Goal: Task Accomplishment & Management: Use online tool/utility

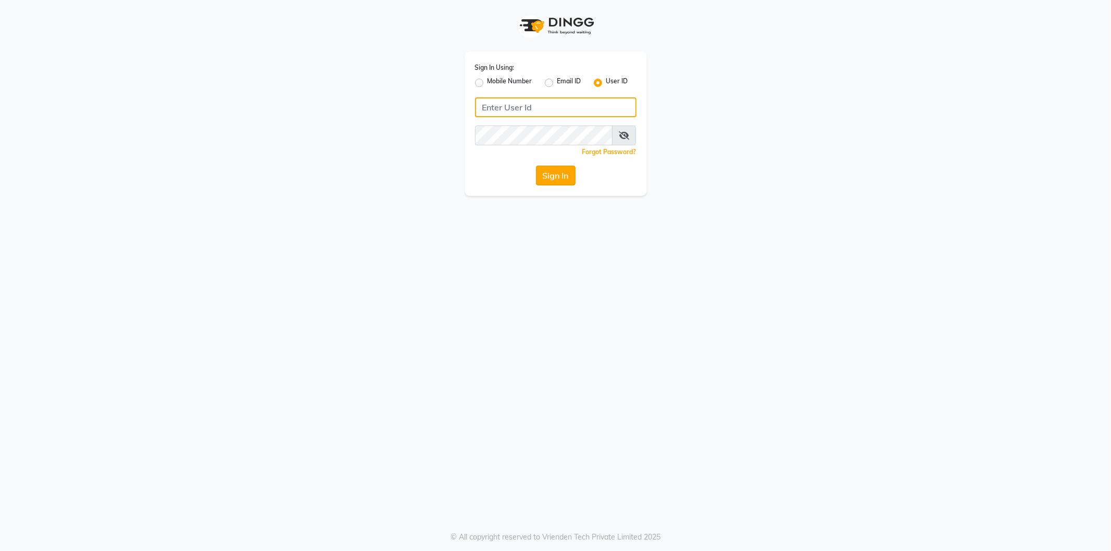
type input "shadesskin&hair"
click at [558, 176] on button "Sign In" at bounding box center [556, 176] width 40 height 20
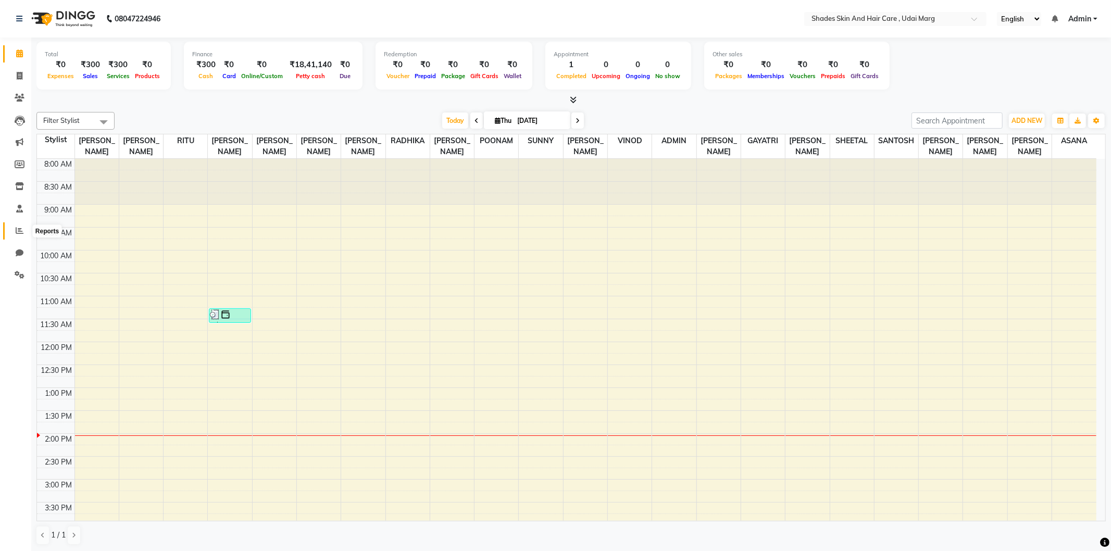
click at [16, 232] on icon at bounding box center [20, 231] width 8 height 8
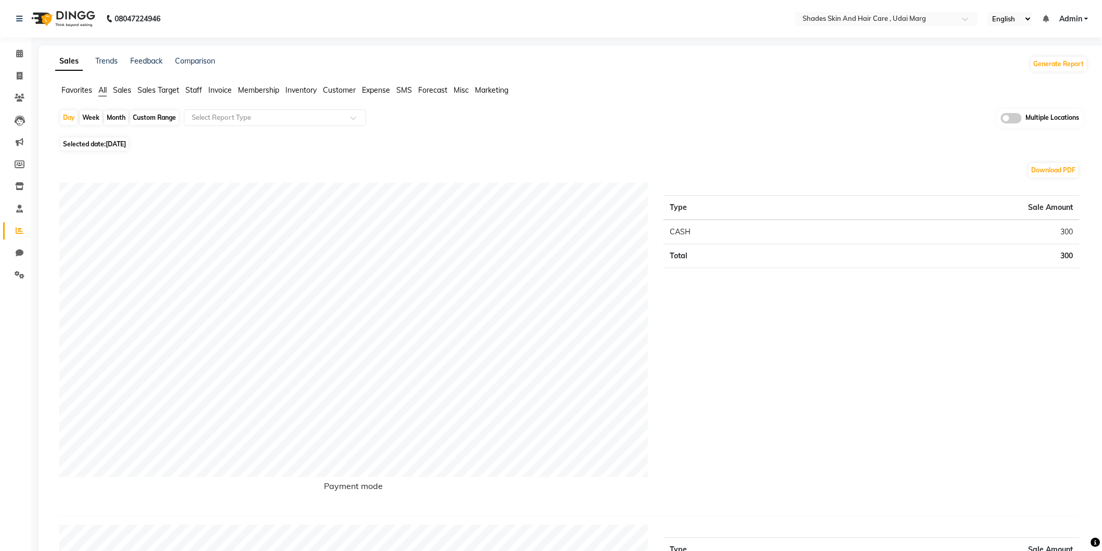
click at [194, 86] on span "Staff" at bounding box center [193, 89] width 17 height 9
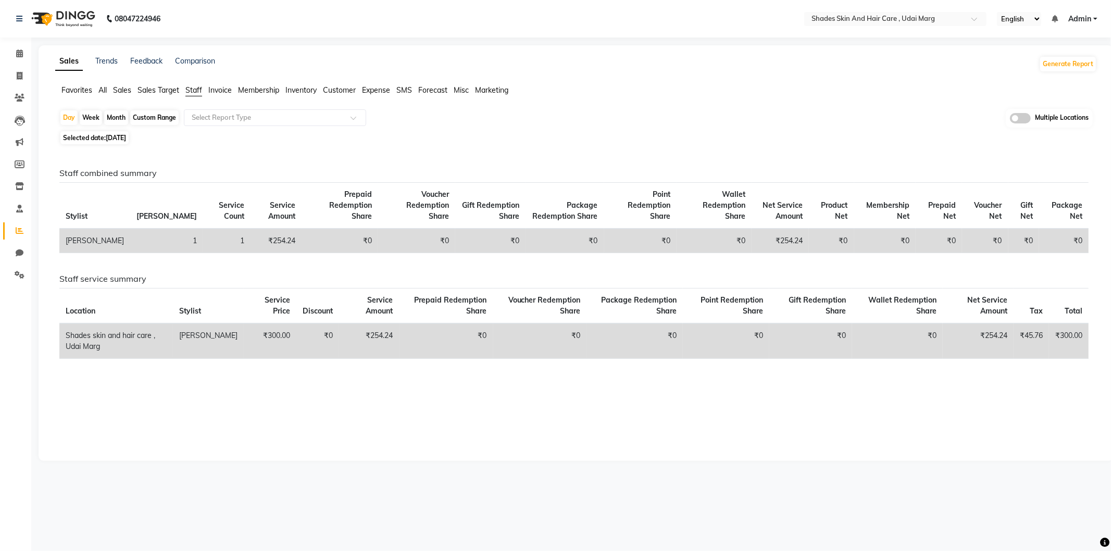
click at [96, 91] on ul "Favorites All Sales Sales Target Staff Invoice Membership Inventory Customer Ex…" at bounding box center [576, 90] width 1042 height 11
click at [105, 92] on span "All" at bounding box center [102, 89] width 8 height 9
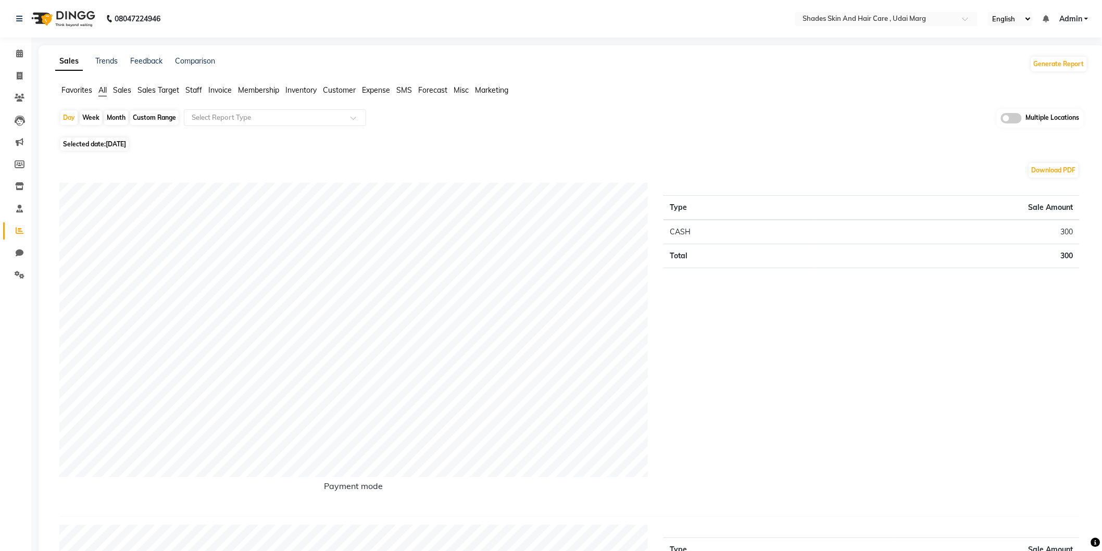
click at [111, 144] on span "[DATE]" at bounding box center [116, 144] width 20 height 8
select select "9"
select select "2025"
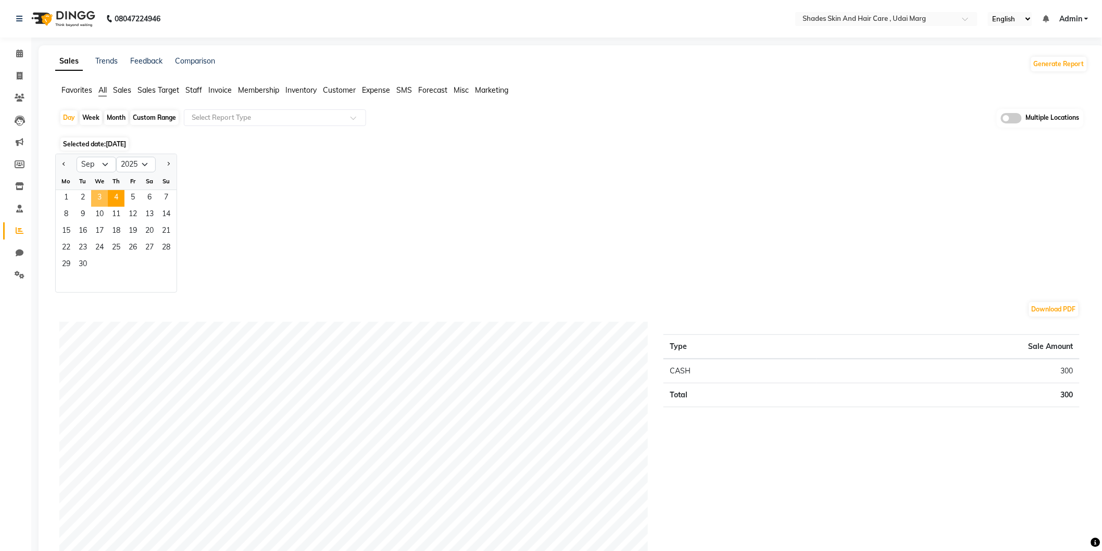
click at [99, 194] on span "3" at bounding box center [99, 198] width 17 height 17
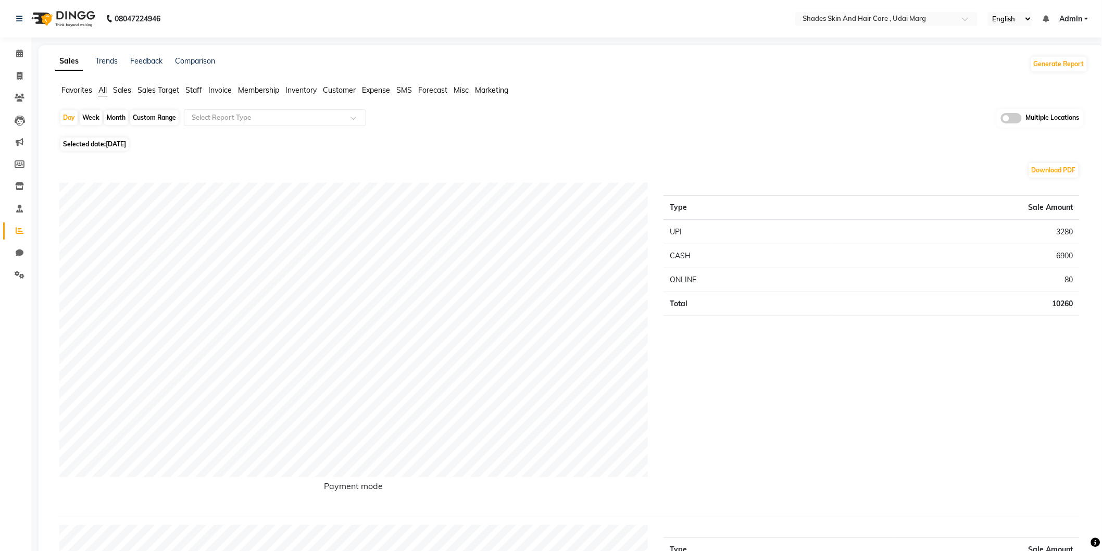
click at [376, 92] on span "Expense" at bounding box center [376, 89] width 28 height 9
click at [346, 114] on div at bounding box center [274, 118] width 181 height 10
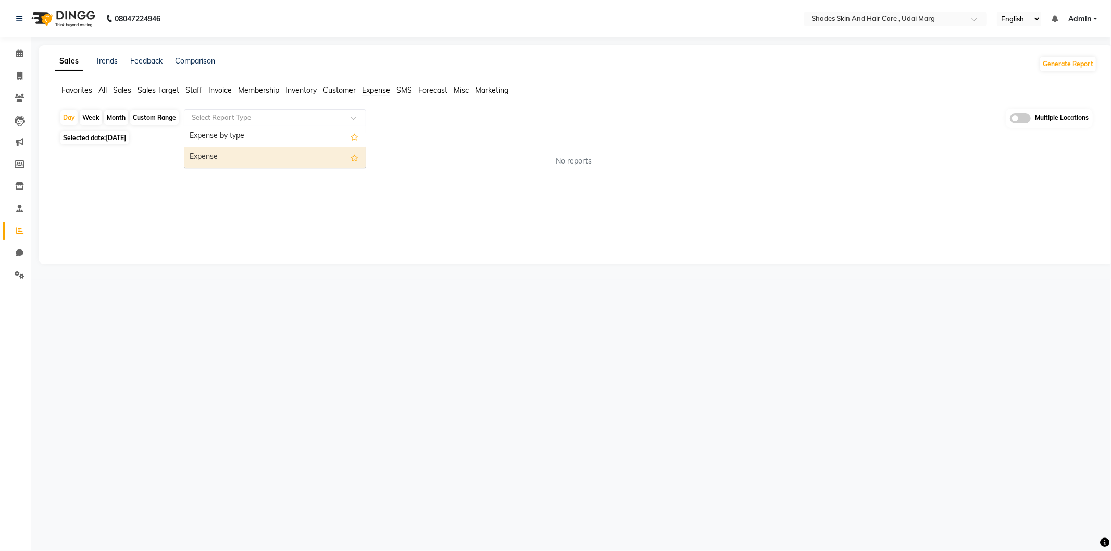
click at [321, 164] on div "Expense" at bounding box center [274, 157] width 181 height 21
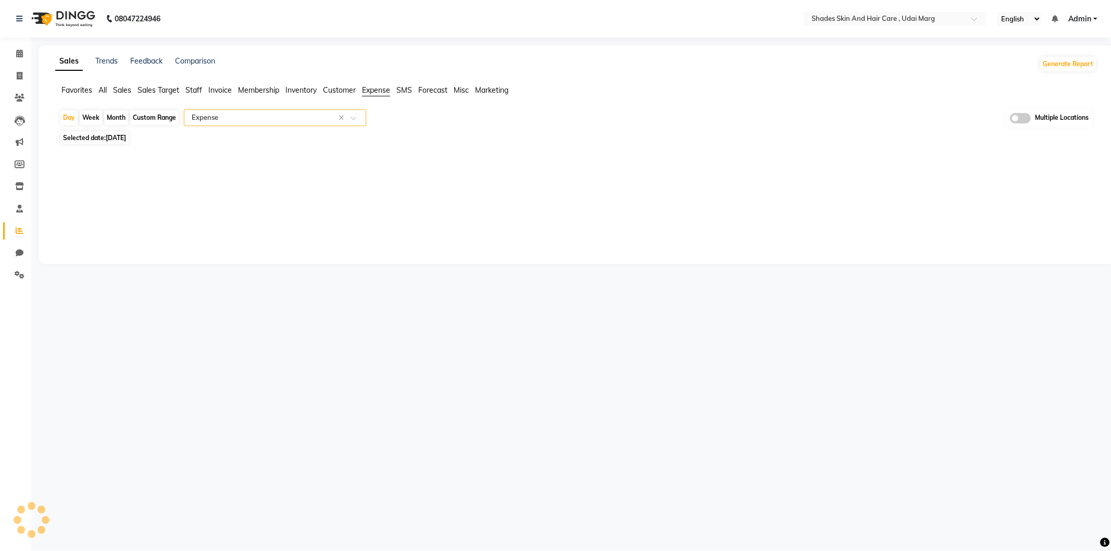
select select "full_report"
select select "csv"
